Goal: Information Seeking & Learning: Learn about a topic

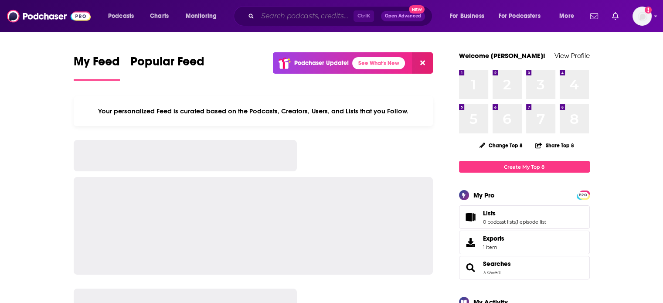
click at [277, 15] on input "Search podcasts, credits, & more..." at bounding box center [306, 16] width 96 height 14
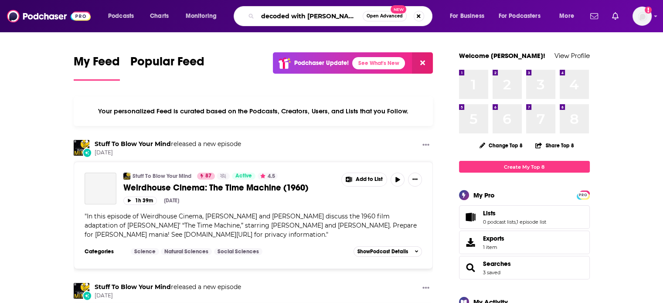
type input "decoded with [PERSON_NAME]"
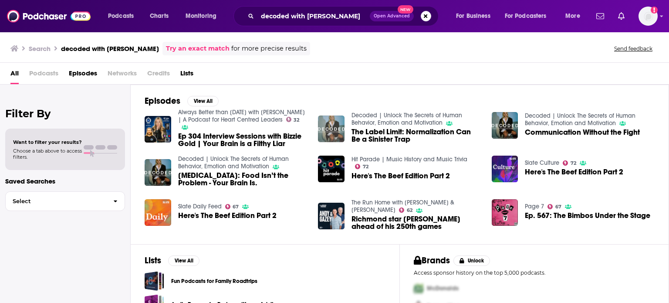
click at [336, 128] on img "The Label Limit: Normalization Can Be a Sinister Trap" at bounding box center [331, 128] width 27 height 27
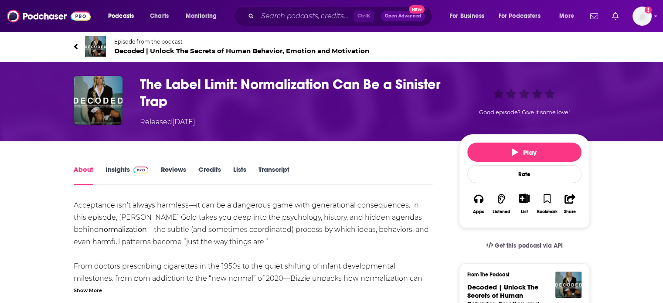
scroll to position [85, 0]
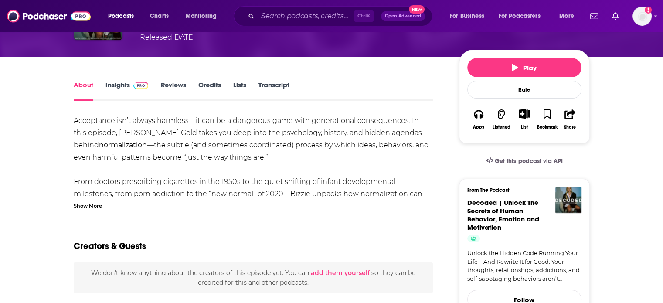
click at [117, 87] on link "Insights" at bounding box center [126, 91] width 43 height 20
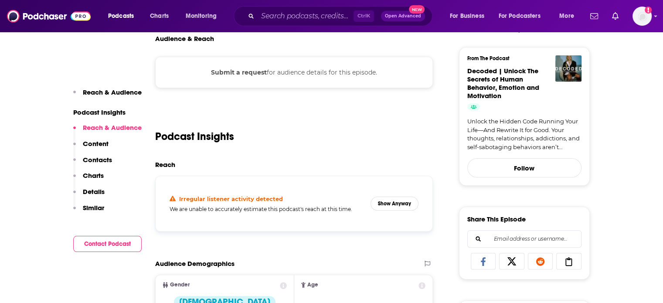
scroll to position [216, 0]
click at [401, 200] on button "Show Anyway" at bounding box center [394, 204] width 48 height 14
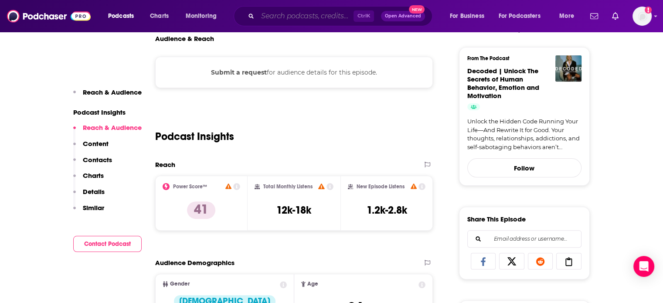
click at [278, 17] on input "Search podcasts, credits, & more..." at bounding box center [306, 16] width 96 height 14
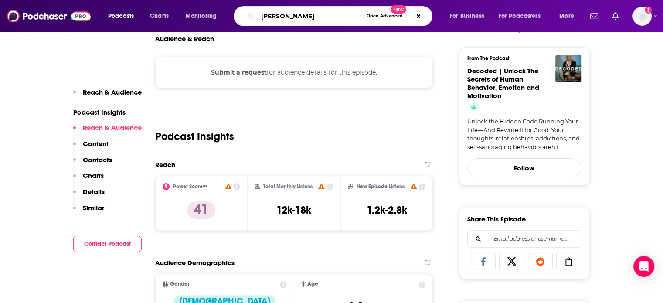
type input "oldish"
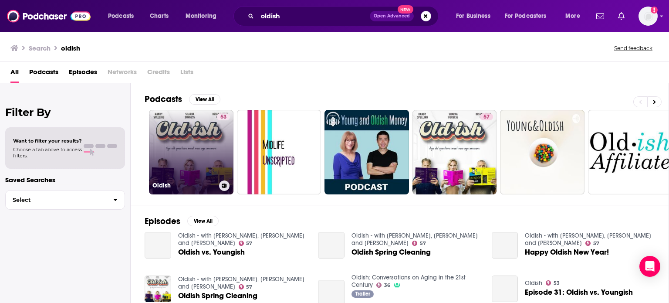
click at [187, 136] on link "53 Oldish" at bounding box center [191, 152] width 85 height 85
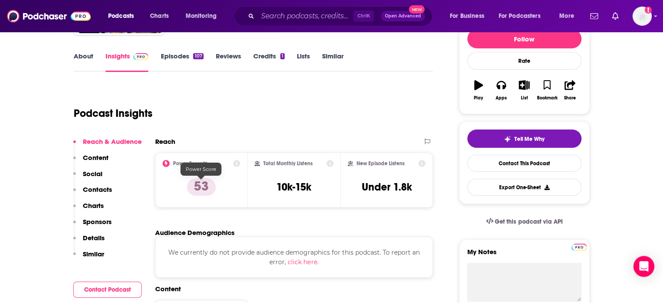
scroll to position [115, 0]
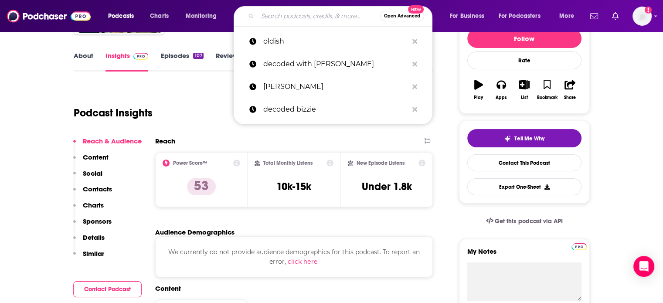
click at [270, 15] on input "Search podcasts, credits, & more..." at bounding box center [319, 16] width 122 height 14
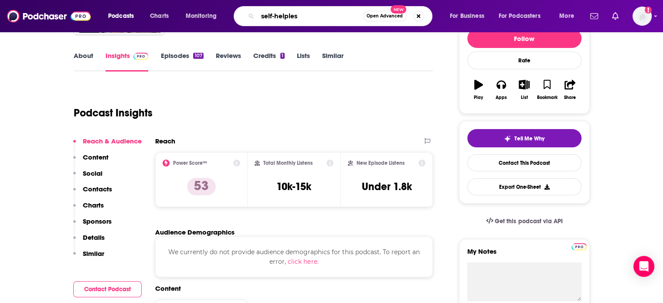
type input "self-helpless"
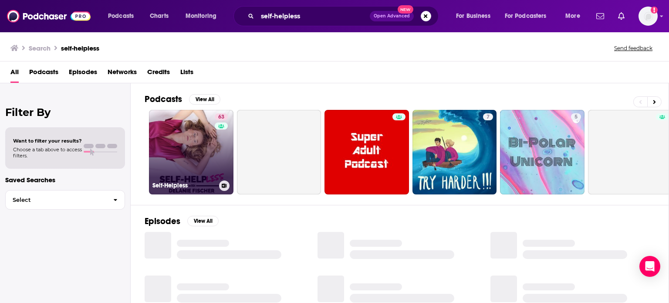
click at [194, 146] on link "63 Self-Helpless" at bounding box center [191, 152] width 85 height 85
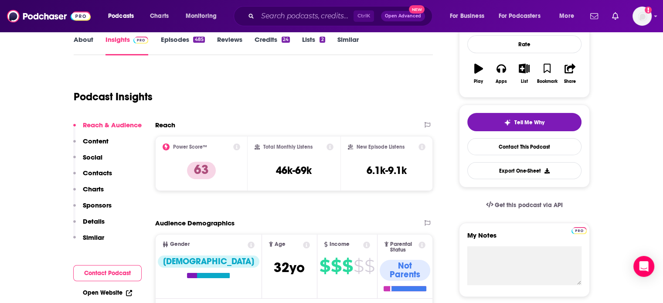
scroll to position [131, 0]
click at [274, 10] on input "Search podcasts, credits, & more..." at bounding box center [306, 16] width 96 height 14
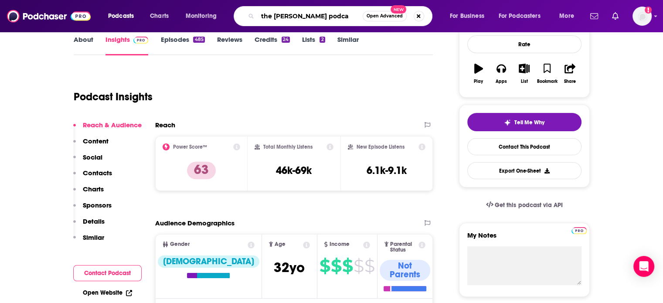
type input "the [PERSON_NAME] podcas"
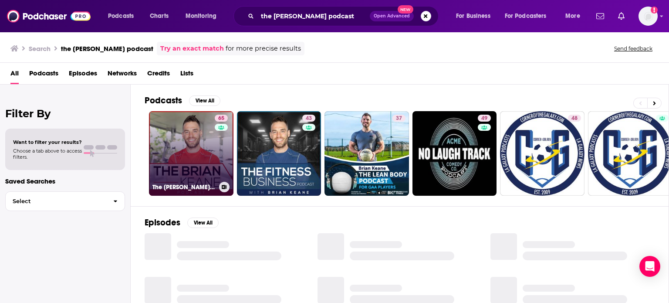
click at [192, 146] on link "65 The [PERSON_NAME] Podcast" at bounding box center [191, 153] width 85 height 85
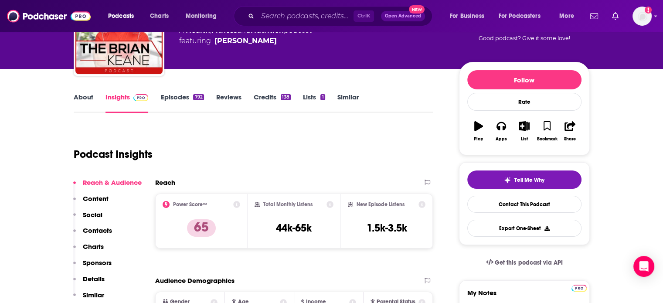
scroll to position [74, 0]
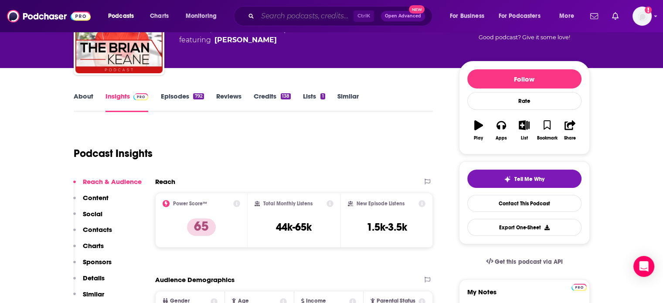
click at [279, 14] on input "Search podcasts, credits, & more..." at bounding box center [306, 16] width 96 height 14
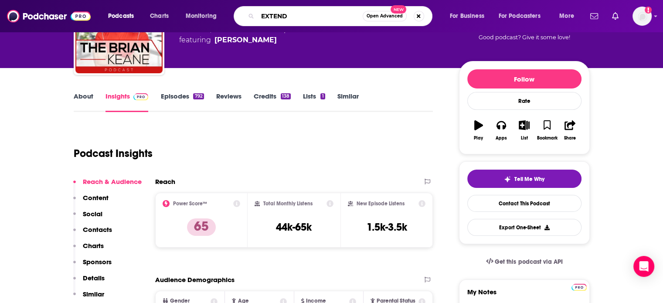
type input "EXTEND"
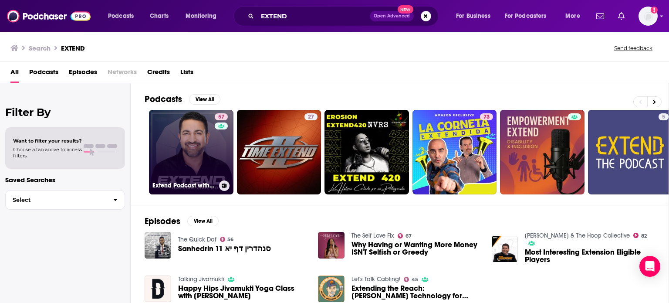
click at [196, 149] on link "57 Extend Podcast with [PERSON_NAME], [GEOGRAPHIC_DATA]" at bounding box center [191, 152] width 85 height 85
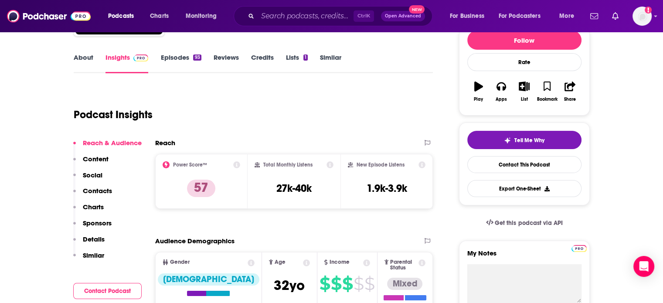
scroll to position [154, 0]
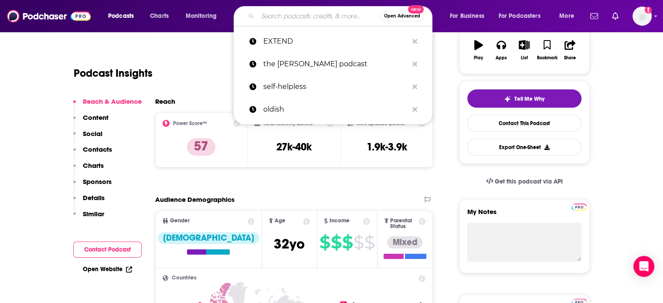
click at [298, 14] on input "Search podcasts, credits, & more..." at bounding box center [319, 16] width 122 height 14
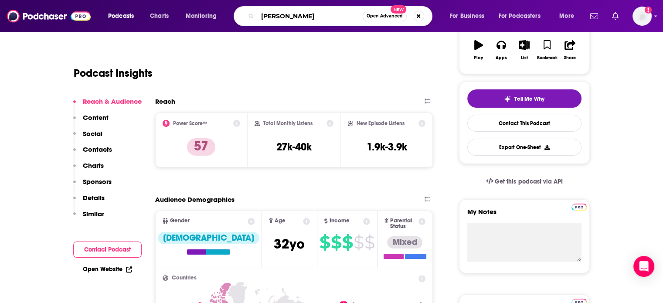
type input "[PERSON_NAME]"
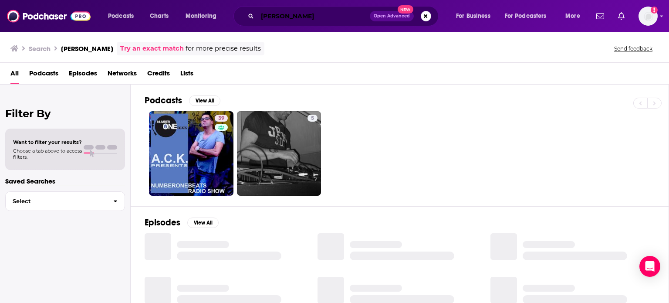
click at [296, 16] on input "[PERSON_NAME]" at bounding box center [314, 16] width 112 height 14
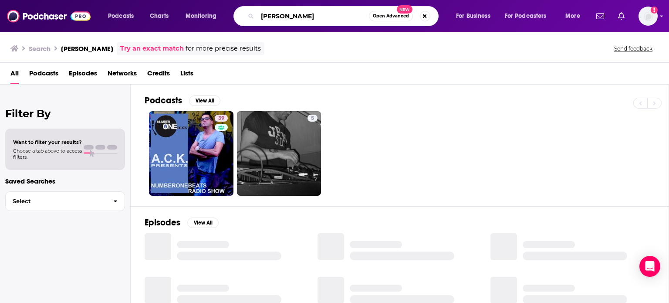
type input "[PERSON_NAME]"
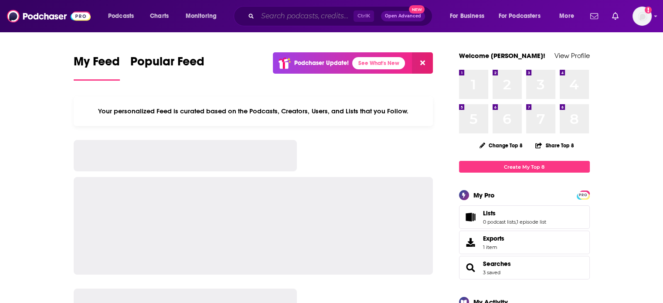
click at [299, 14] on input "Search podcasts, credits, & more..." at bounding box center [306, 16] width 96 height 14
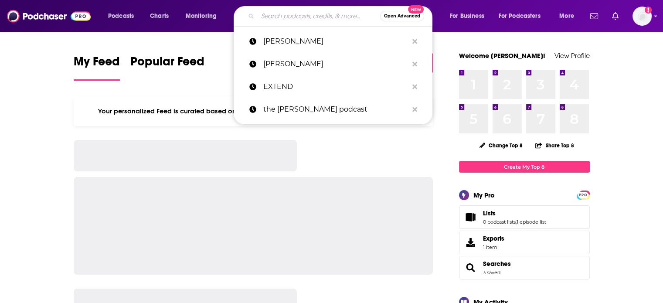
paste input "Thomas DeLauer - Metabolic Optimization Podcast"
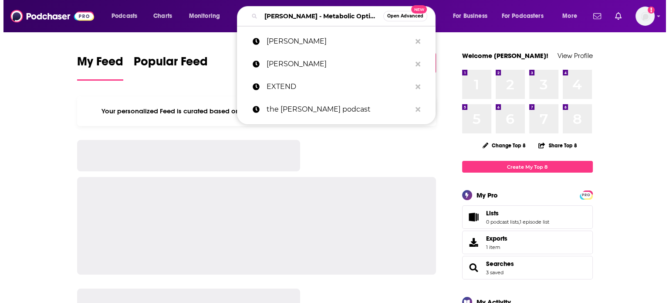
scroll to position [0, 65]
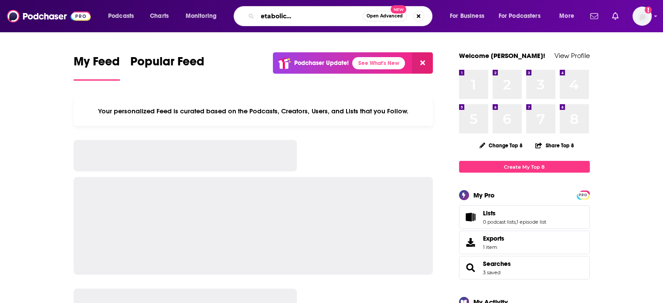
type input "Thomas DeLauer - Metabolic Optimization Podcast"
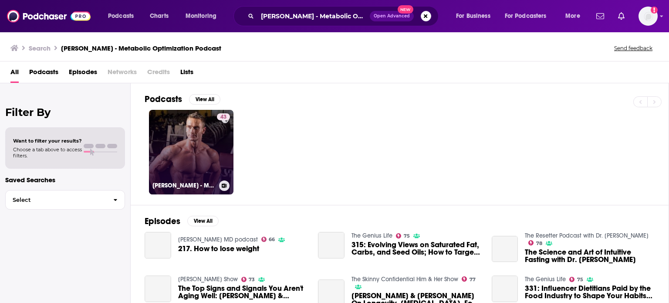
click at [201, 152] on link "43 Thomas DeLauer - Metabolic Optimization Podcast" at bounding box center [191, 152] width 85 height 85
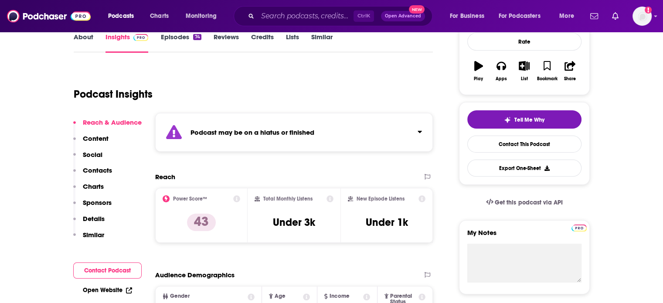
scroll to position [134, 0]
click at [281, 20] on input "Search podcasts, credits, & more..." at bounding box center [306, 16] width 96 height 14
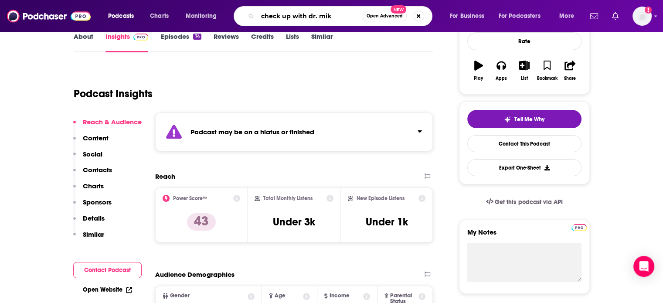
type input "check up with dr. mike"
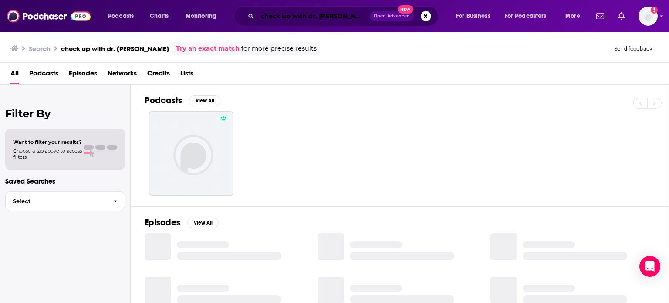
click at [293, 13] on input "check up with dr. mike" at bounding box center [314, 16] width 112 height 14
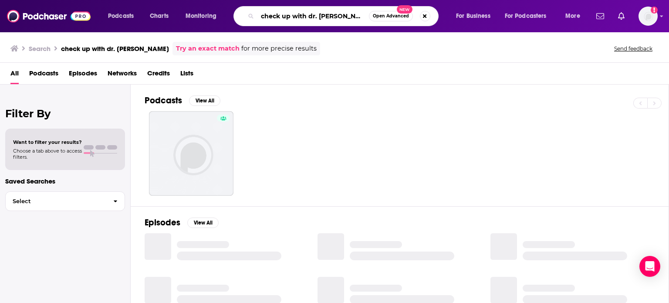
click at [293, 13] on input "check up with dr. mike" at bounding box center [314, 16] width 112 height 14
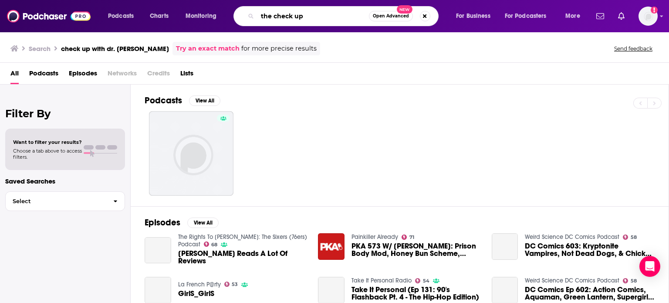
type input "the check up"
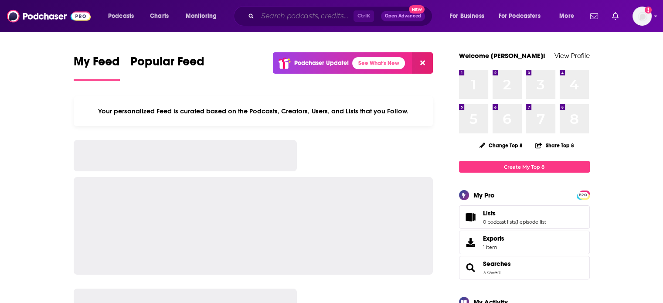
click at [290, 17] on input "Search podcasts, credits, & more..." at bounding box center [306, 16] width 96 height 14
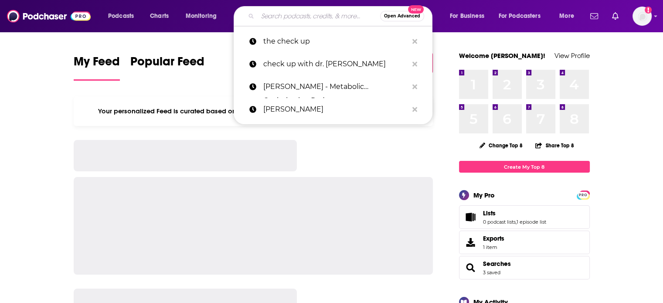
paste input "The Checkup with Doctor Mike"
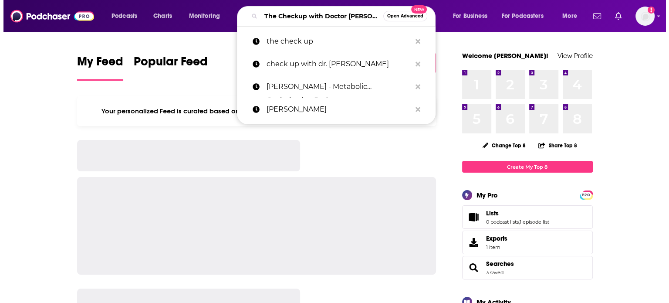
scroll to position [0, 2]
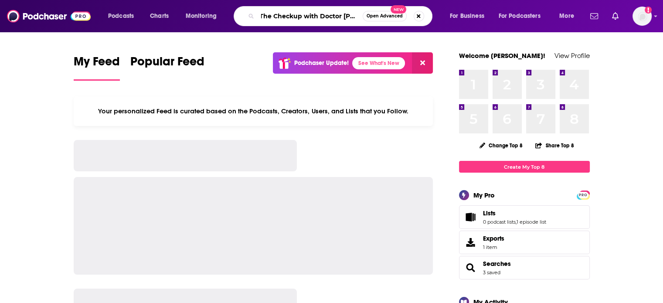
type input "The Checkup with Doctor Mike"
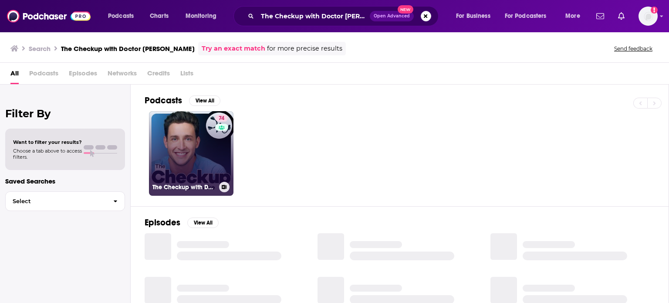
click at [199, 139] on link "74 The Checkup with Doctor Mike" at bounding box center [191, 153] width 85 height 85
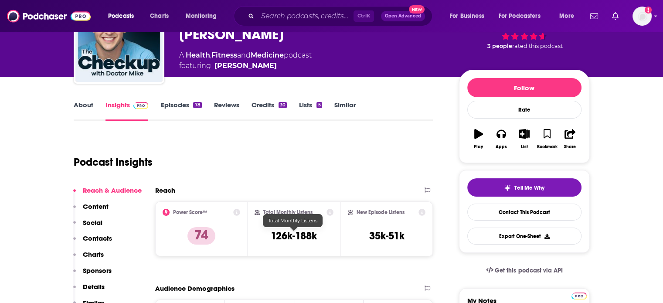
scroll to position [78, 0]
